Goal: Task Accomplishment & Management: Manage account settings

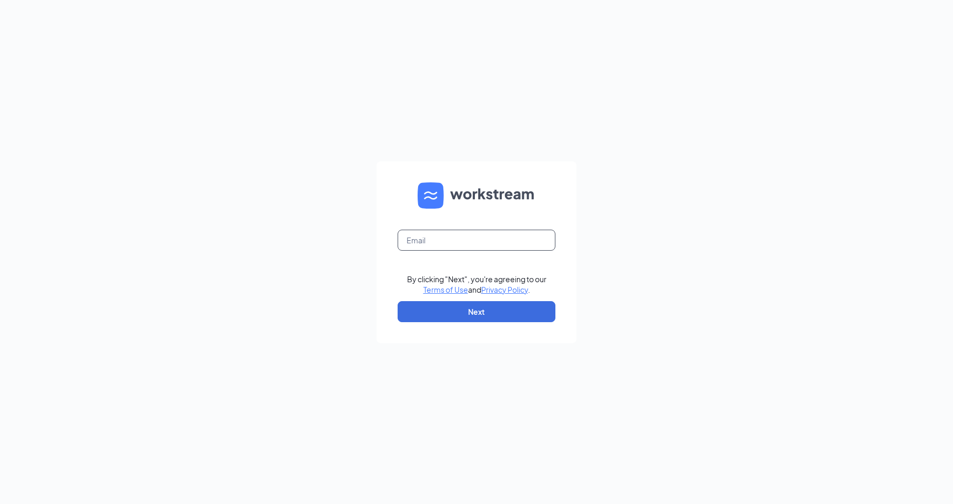
drag, startPoint x: 439, startPoint y: 243, endPoint x: 447, endPoint y: 249, distance: 10.5
click at [439, 243] on input "text" at bounding box center [477, 240] width 158 height 21
type input "[EMAIL_ADDRESS][DOMAIN_NAME]"
click at [482, 309] on button "Next" at bounding box center [477, 311] width 158 height 21
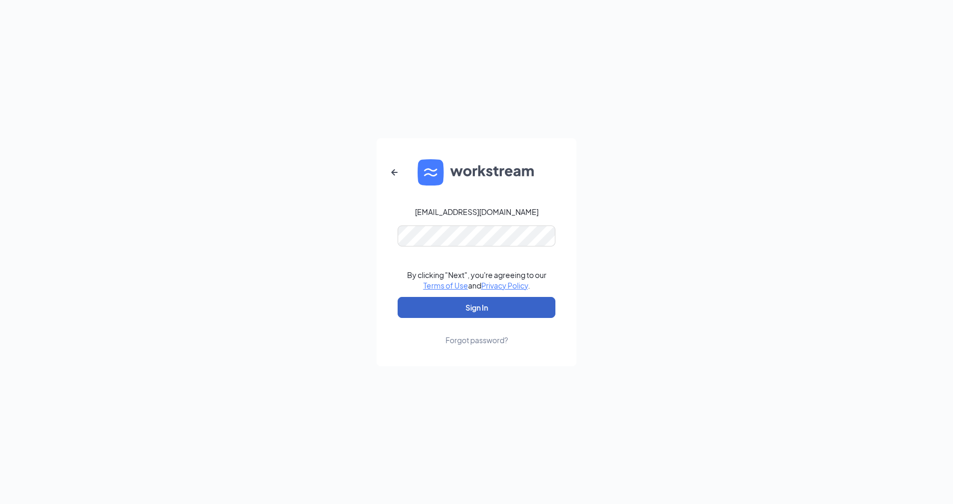
click at [471, 309] on button "Sign In" at bounding box center [477, 307] width 158 height 21
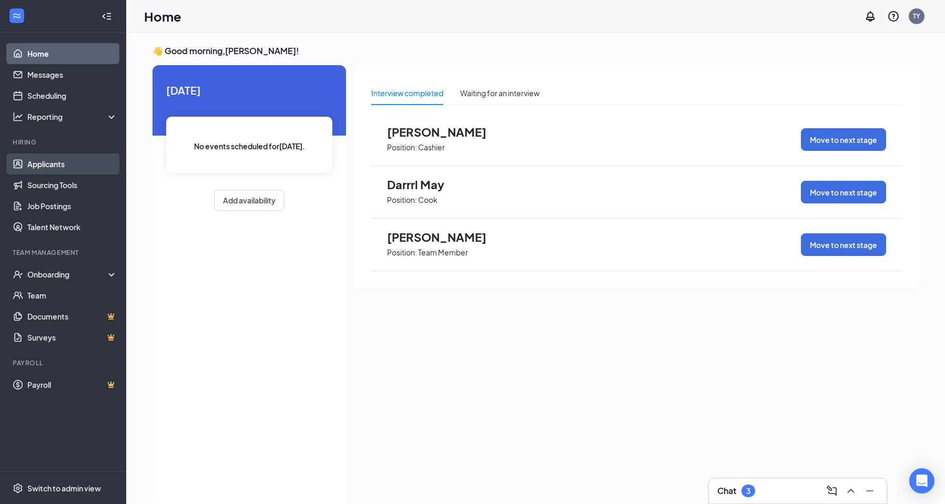
click at [42, 166] on link "Applicants" at bounding box center [72, 164] width 90 height 21
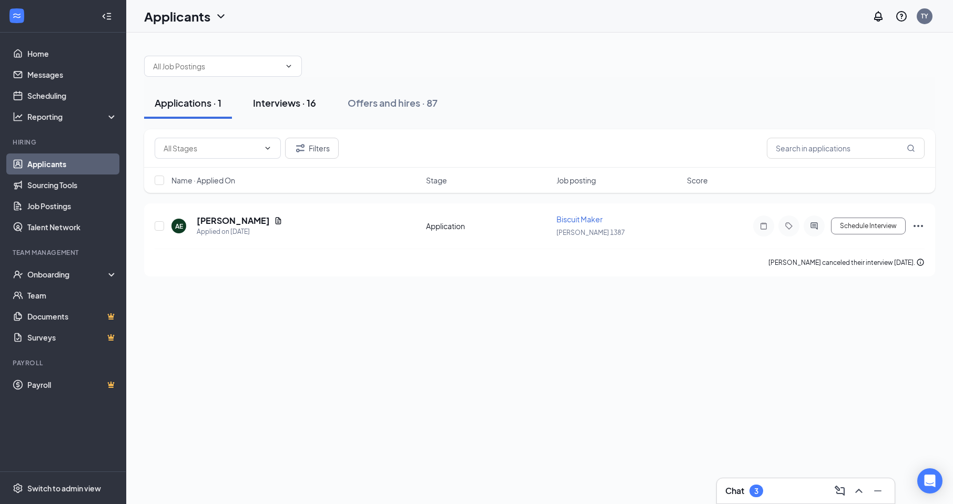
drag, startPoint x: 283, startPoint y: 104, endPoint x: 298, endPoint y: 107, distance: 14.5
click at [283, 104] on div "Interviews · 16" at bounding box center [284, 102] width 63 height 13
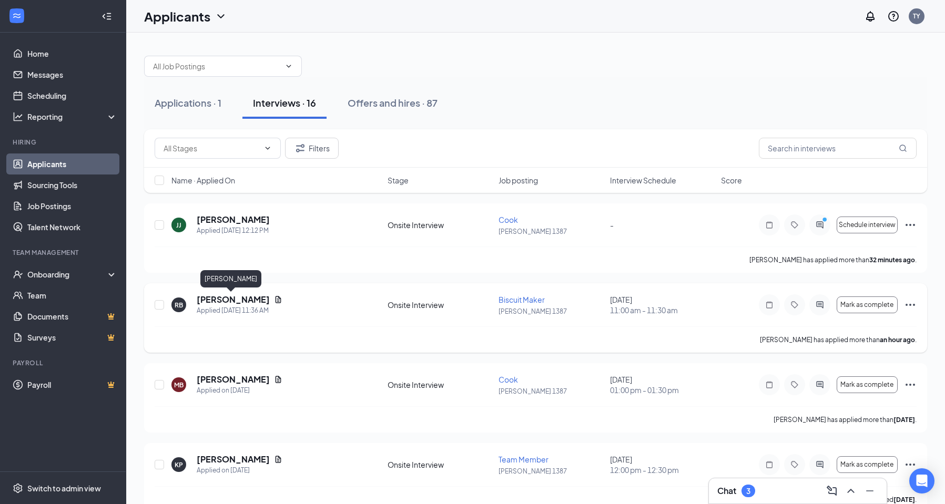
click at [240, 301] on h5 "Rozzy Bledsoe" at bounding box center [233, 300] width 73 height 12
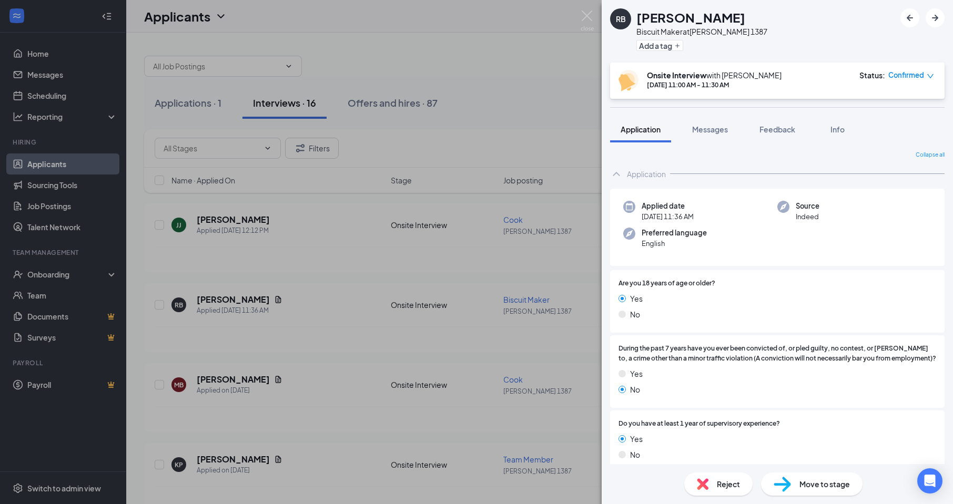
click at [712, 482] on div "Reject" at bounding box center [718, 484] width 68 height 23
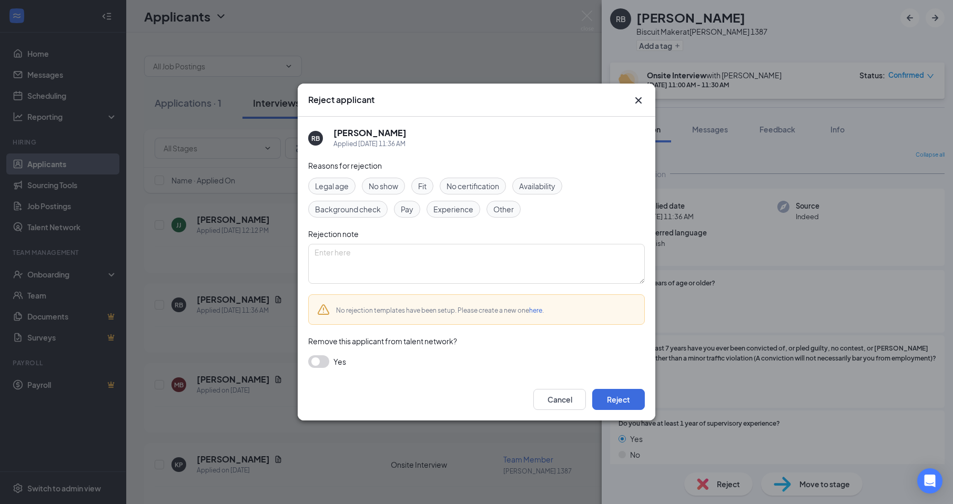
click at [507, 210] on span "Other" at bounding box center [503, 209] width 21 height 12
click at [330, 260] on textarea at bounding box center [476, 264] width 337 height 40
type textarea "Former employee not rehireable"
click at [322, 358] on button "button" at bounding box center [318, 361] width 21 height 13
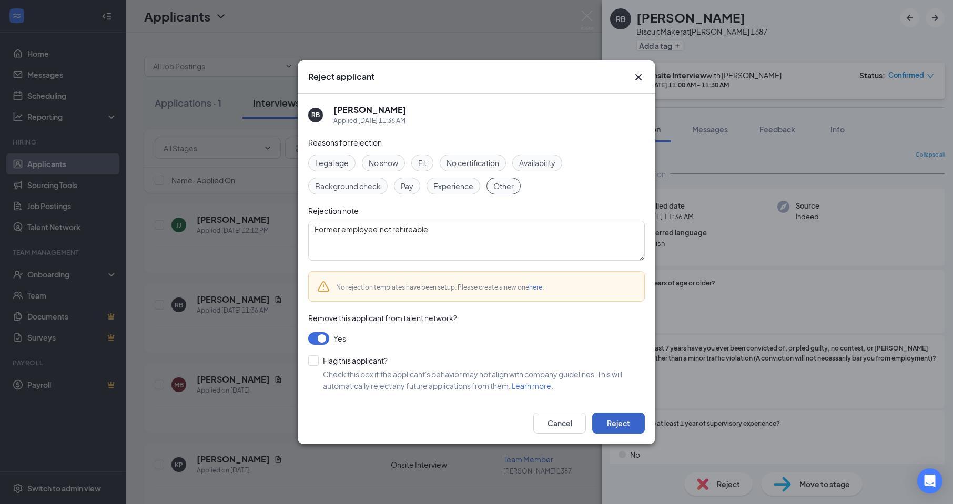
click at [624, 419] on button "Reject" at bounding box center [618, 423] width 53 height 21
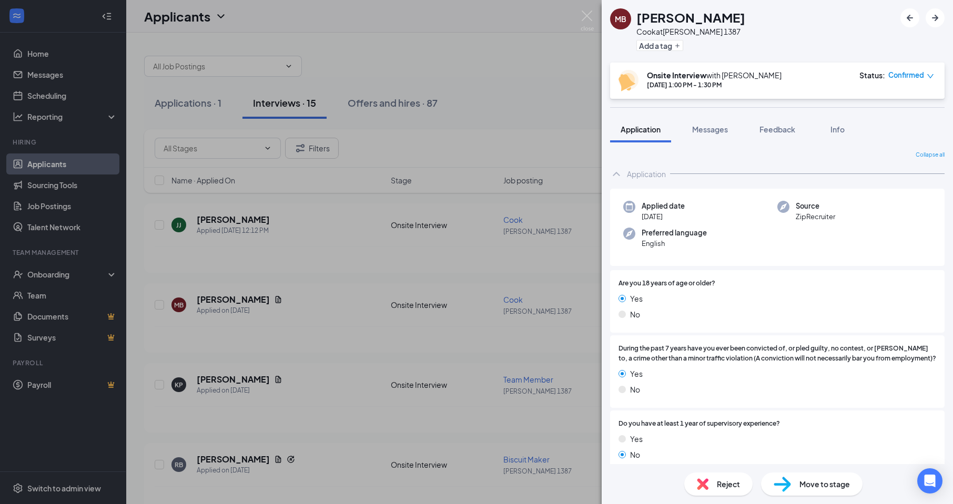
click at [60, 273] on div "MB Matt Barr Cook at Hardee's 1387 Add a tag Onsite Interview with TONIA YARBRO…" at bounding box center [476, 252] width 953 height 504
